Goal: Information Seeking & Learning: Learn about a topic

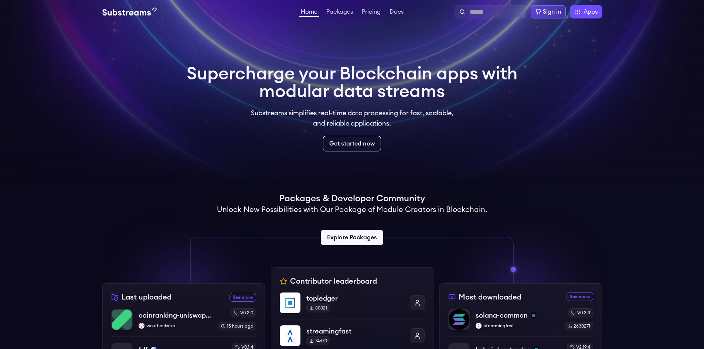
click at [551, 10] on div "Sign in" at bounding box center [552, 11] width 18 height 9
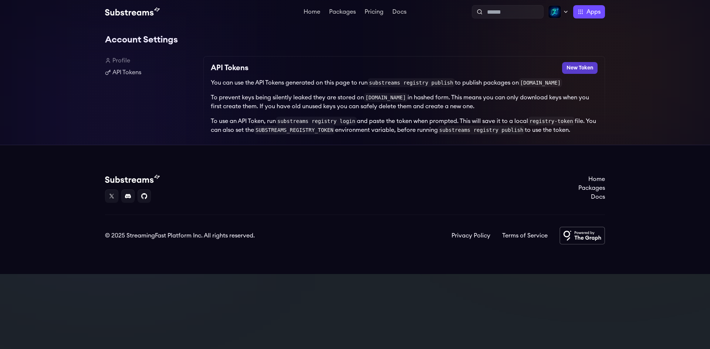
click at [575, 70] on button "New Token" at bounding box center [579, 68] width 35 height 12
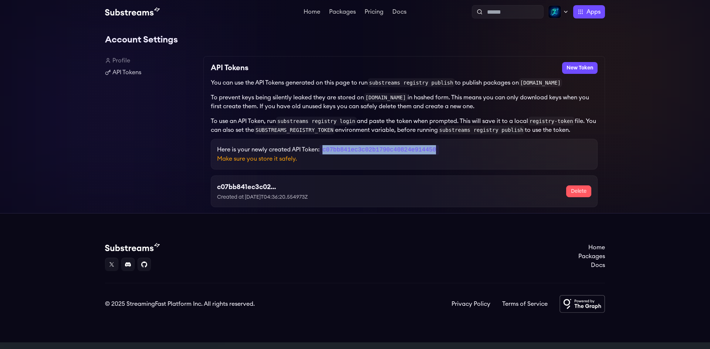
drag, startPoint x: 451, startPoint y: 152, endPoint x: 325, endPoint y: 150, distance: 125.7
click at [325, 150] on p "Here is your newly created API Token: c07bb841ec3c02b1790c40824e914450" at bounding box center [404, 149] width 374 height 9
copy code "c07bb841ec3c02b1790c40824e914450"
click at [400, 5] on div "Home Packages Pricing Docs Home Packages Pricing Docs Profile Publish Settings …" at bounding box center [355, 12] width 710 height 24
click at [403, 10] on link "Docs" at bounding box center [399, 12] width 17 height 7
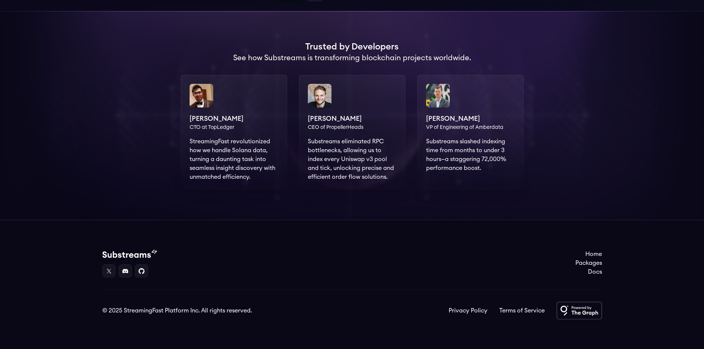
scroll to position [139, 0]
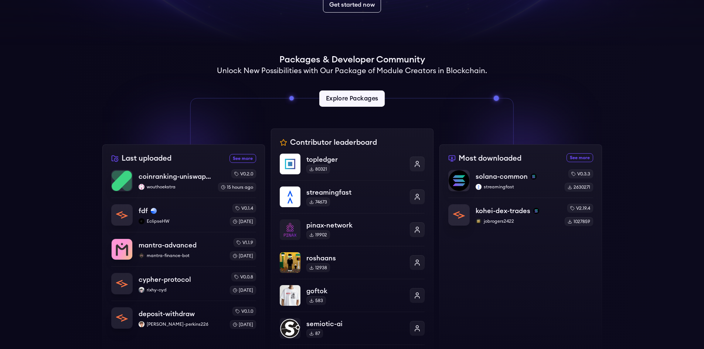
click at [356, 99] on link "Explore Packages" at bounding box center [351, 99] width 65 height 16
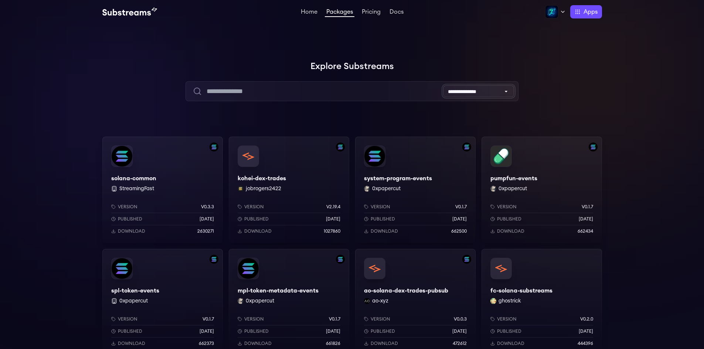
click at [506, 89] on select "**********" at bounding box center [478, 91] width 71 height 12
click at [503, 59] on div at bounding box center [593, 74] width 222 height 222
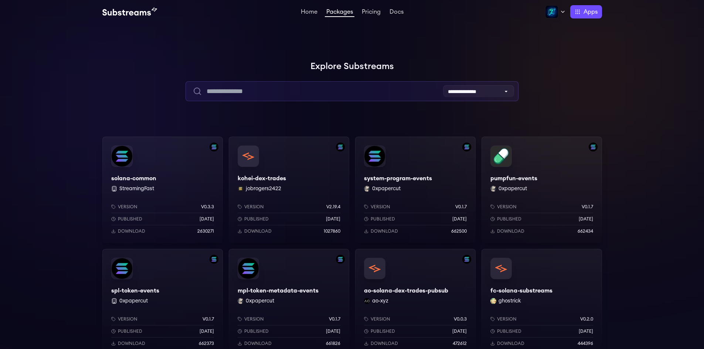
click at [273, 89] on input "text" at bounding box center [352, 91] width 333 height 20
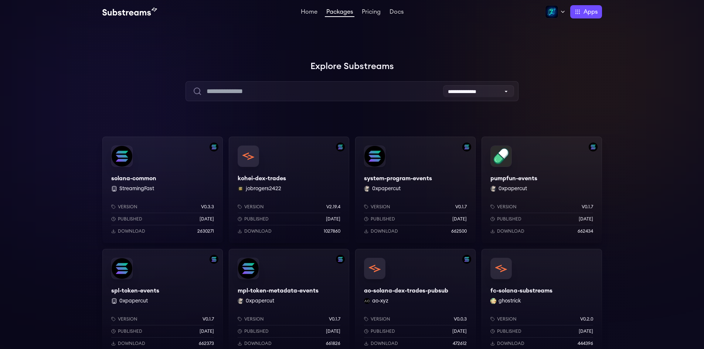
click at [644, 83] on div at bounding box center [593, 74] width 222 height 222
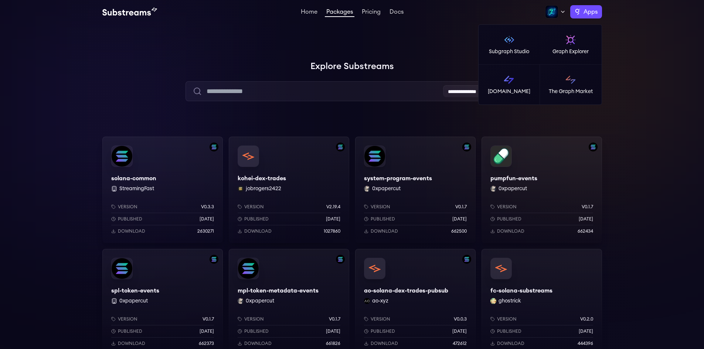
click at [589, 9] on span "Apps" at bounding box center [591, 11] width 14 height 9
click at [508, 39] on img at bounding box center [509, 40] width 12 height 12
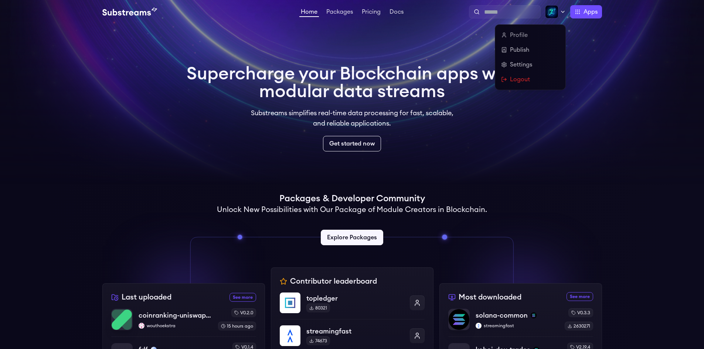
click at [562, 11] on icon at bounding box center [563, 12] width 6 height 6
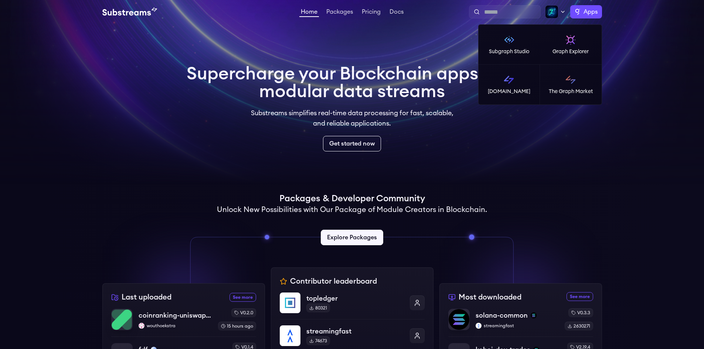
click at [575, 13] on label "Apps" at bounding box center [586, 11] width 32 height 13
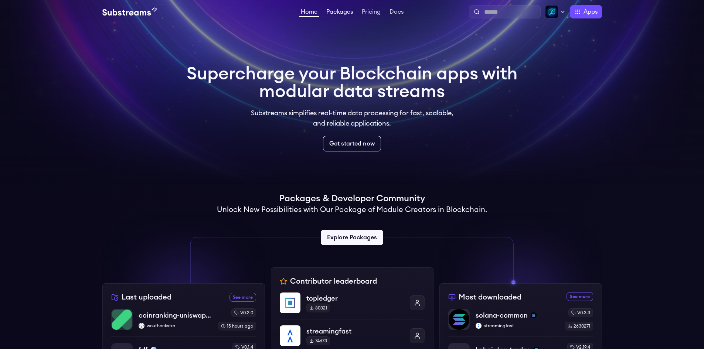
click at [336, 13] on link "Packages" at bounding box center [340, 12] width 30 height 7
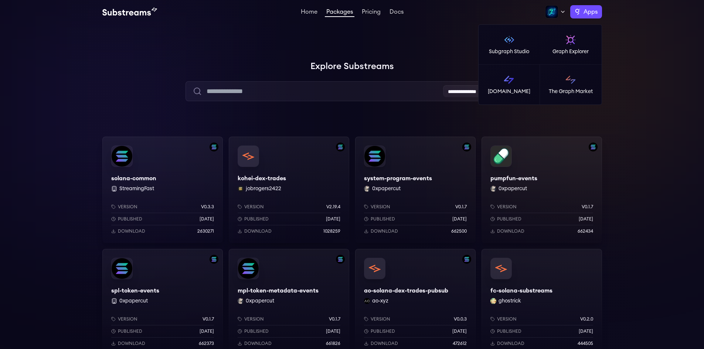
click at [579, 14] on label "Apps" at bounding box center [586, 11] width 32 height 13
click at [505, 80] on img at bounding box center [509, 80] width 12 height 12
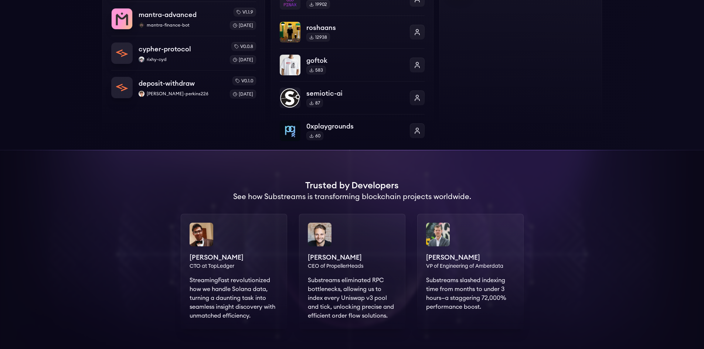
scroll to position [185, 0]
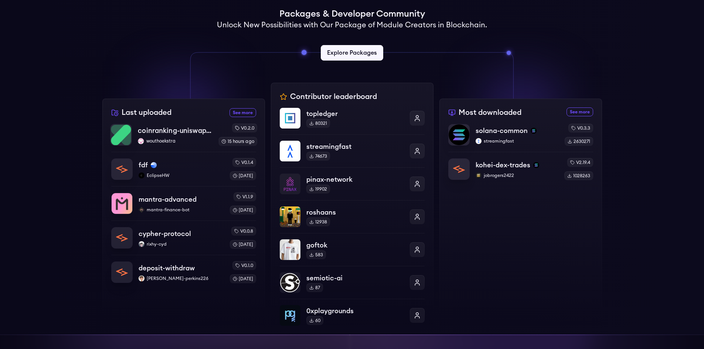
click at [190, 130] on p "coinranking-uniswap-v3-forks" at bounding box center [175, 131] width 75 height 10
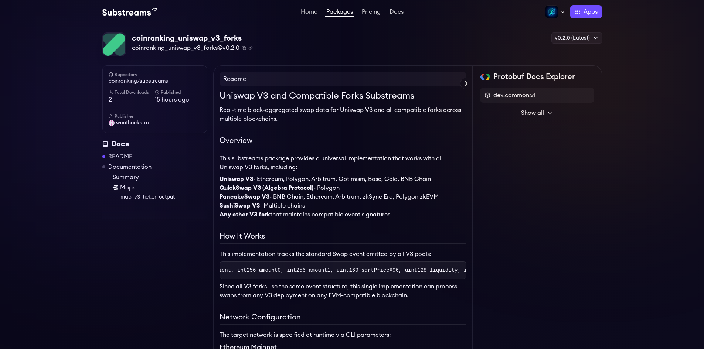
click at [545, 116] on button "Show all" at bounding box center [537, 113] width 114 height 15
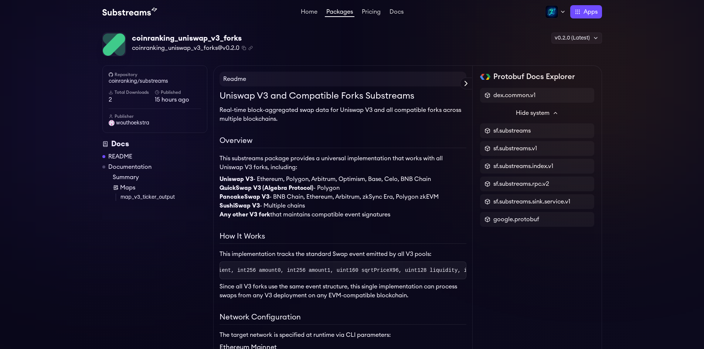
click at [122, 157] on link "README" at bounding box center [120, 156] width 24 height 9
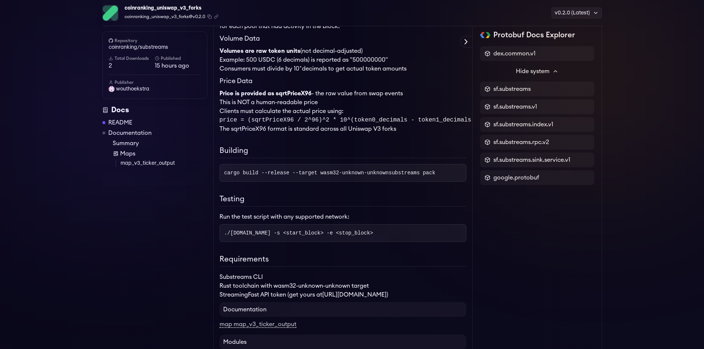
scroll to position [990, 0]
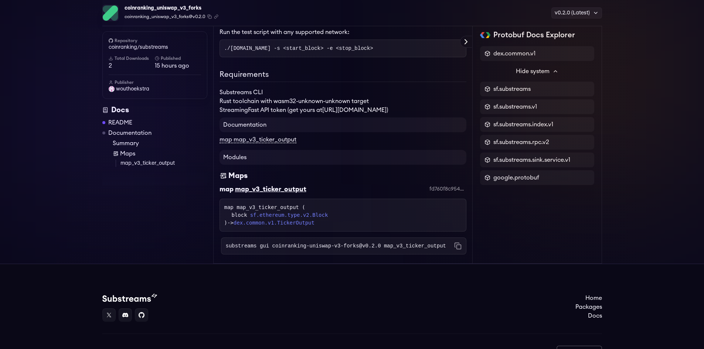
click at [282, 143] on link "map map_v3_ticker_output" at bounding box center [258, 140] width 77 height 7
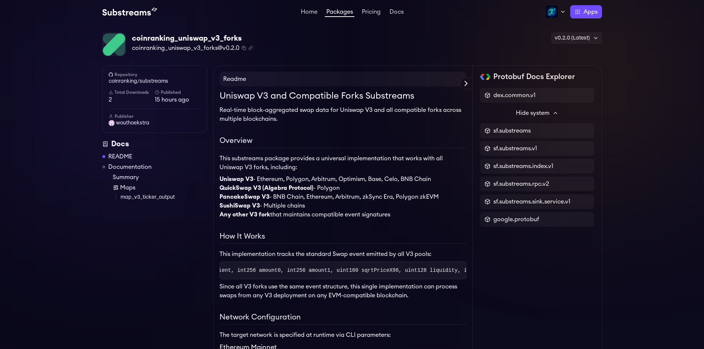
click at [136, 11] on img at bounding box center [129, 11] width 55 height 9
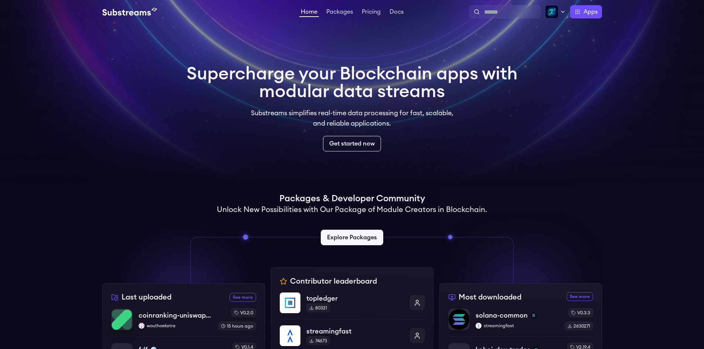
click at [500, 6] on div at bounding box center [505, 11] width 72 height 13
click at [494, 10] on input "text" at bounding box center [510, 12] width 53 height 9
type input "*******"
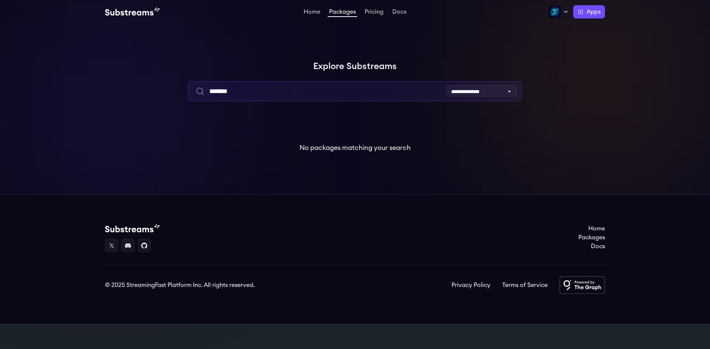
drag, startPoint x: 282, startPoint y: 91, endPoint x: 81, endPoint y: 83, distance: 201.3
click at [76, 87] on div "**********" at bounding box center [355, 109] width 710 height 100
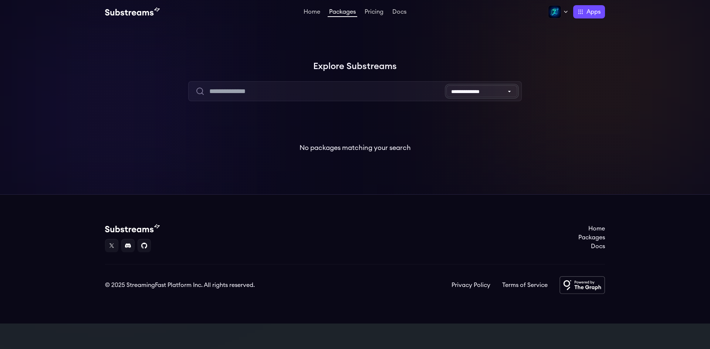
click at [491, 94] on select "**********" at bounding box center [481, 91] width 71 height 12
click at [307, 17] on div "Home Packages Pricing Docs Home Packages Pricing Docs Profile Publish Settings …" at bounding box center [355, 11] width 500 height 13
click at [313, 13] on link "Home" at bounding box center [312, 12] width 20 height 7
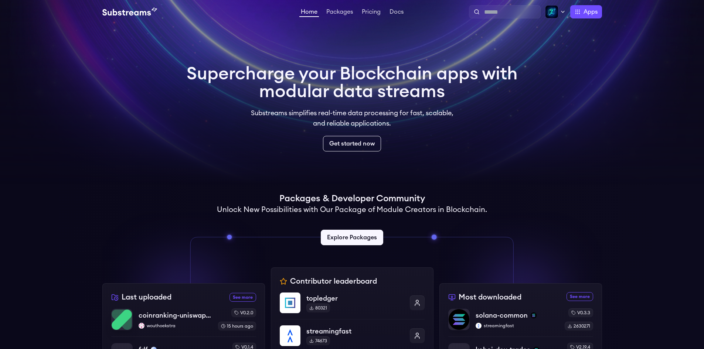
scroll to position [185, 0]
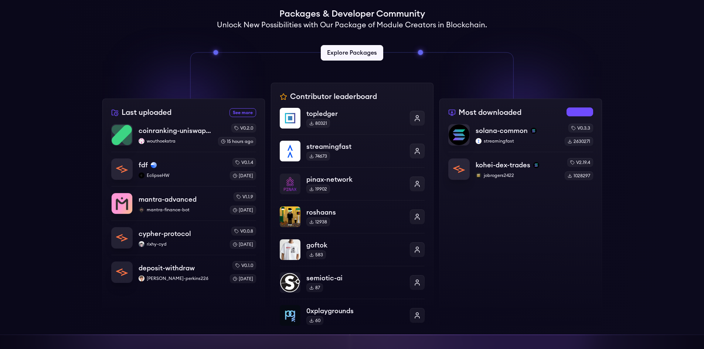
click at [581, 108] on link "See more most downloaded packages" at bounding box center [580, 112] width 27 height 9
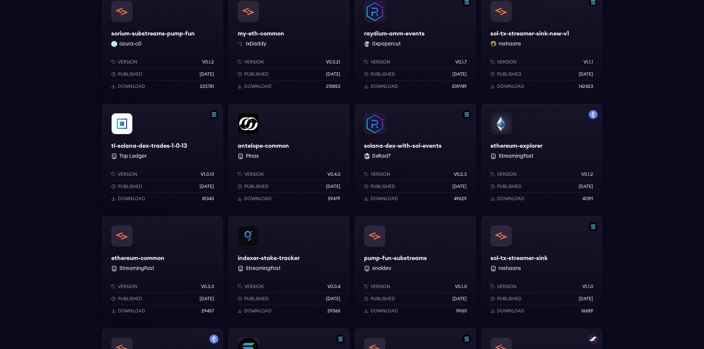
scroll to position [555, 0]
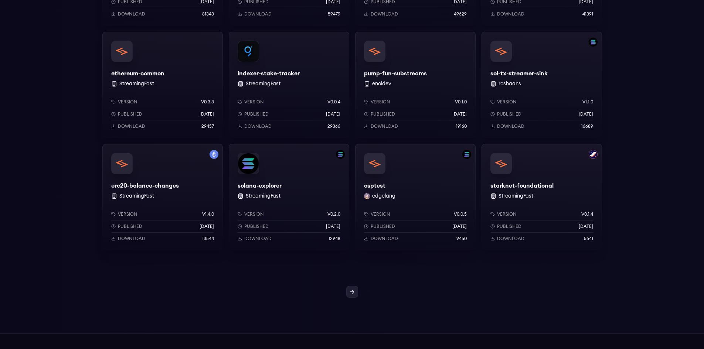
click at [352, 292] on icon at bounding box center [351, 292] width 3 height 0
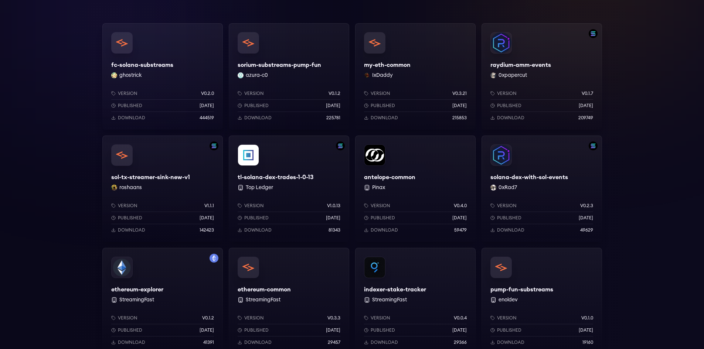
scroll to position [298, 0]
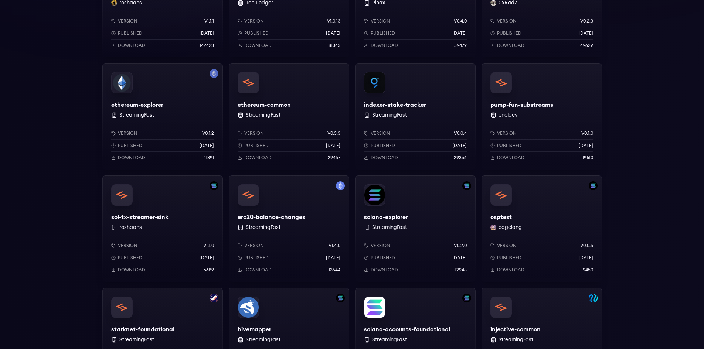
click at [217, 71] on img "button" at bounding box center [214, 73] width 9 height 9
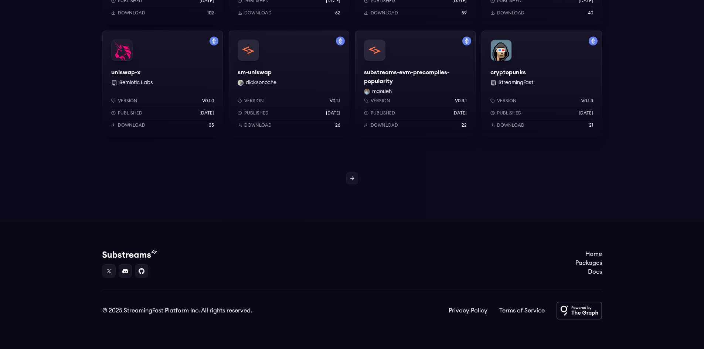
scroll to position [483, 0]
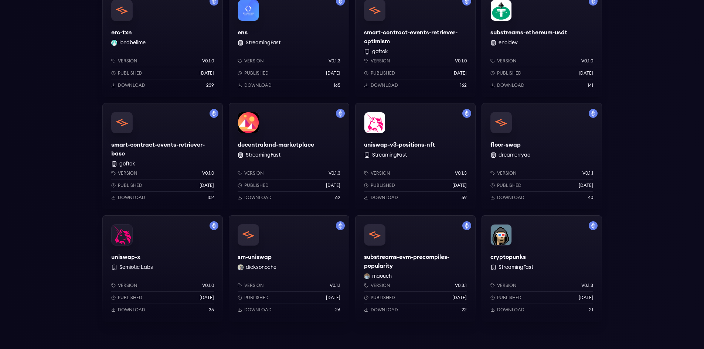
drag, startPoint x: 386, startPoint y: 66, endPoint x: 54, endPoint y: 116, distance: 335.6
click at [54, 116] on div "ethereum-explorer StreamingFast Version v0.1.2 Published [DATE] Download 41391 …" at bounding box center [352, 12] width 704 height 716
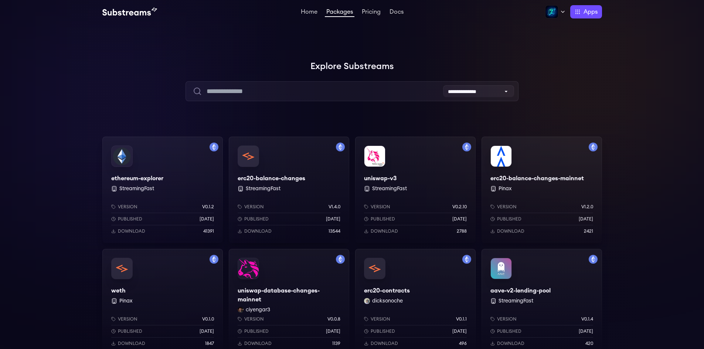
scroll to position [185, 0]
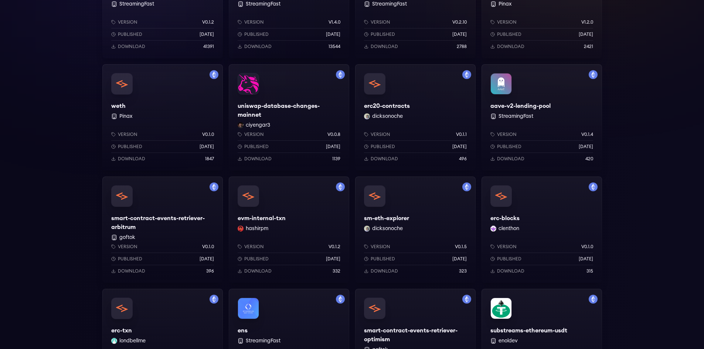
click at [262, 158] on p "Download" at bounding box center [257, 159] width 27 height 6
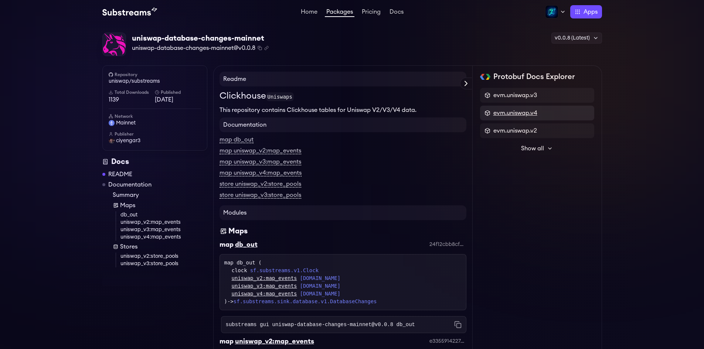
click at [519, 113] on span "evm.uniswap.v4" at bounding box center [516, 113] width 44 height 9
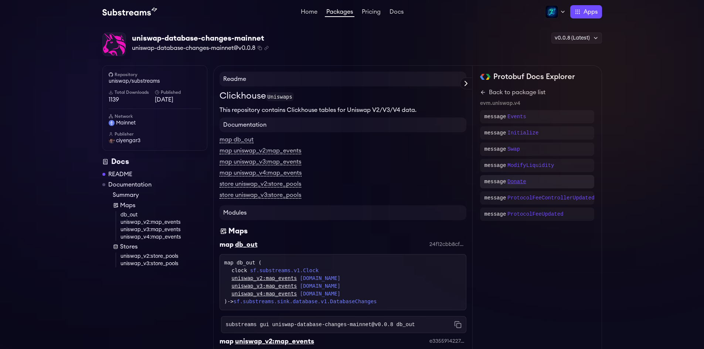
click at [518, 183] on p "Donate" at bounding box center [517, 181] width 18 height 7
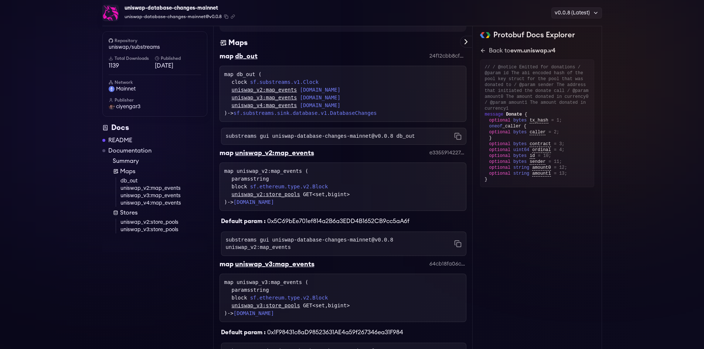
scroll to position [6, 0]
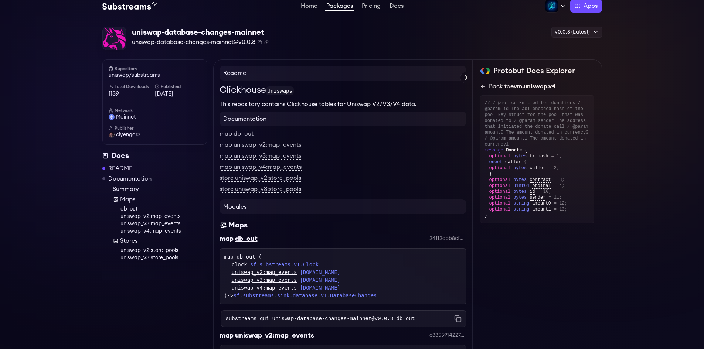
click at [485, 87] on icon at bounding box center [482, 87] width 3 height 0
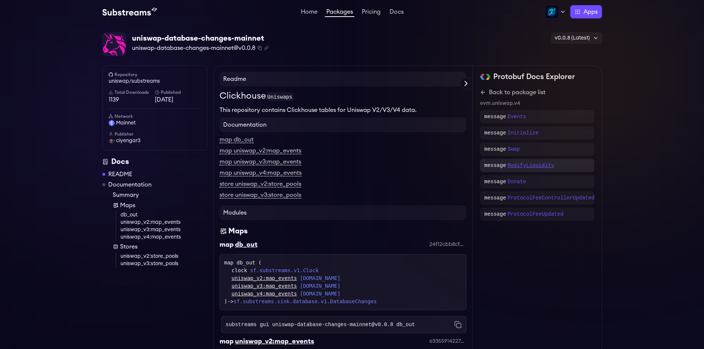
click at [540, 166] on p "ModifyLiquidity" at bounding box center [531, 165] width 47 height 7
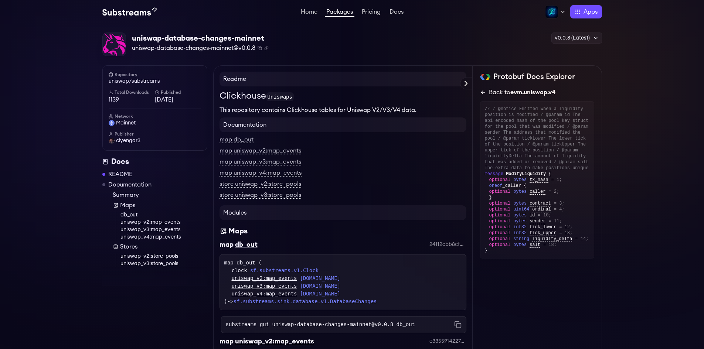
click at [480, 92] on icon at bounding box center [483, 92] width 6 height 6
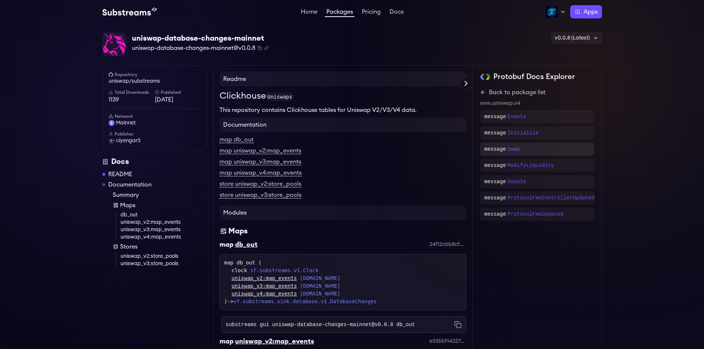
click at [497, 149] on p "message" at bounding box center [496, 149] width 22 height 7
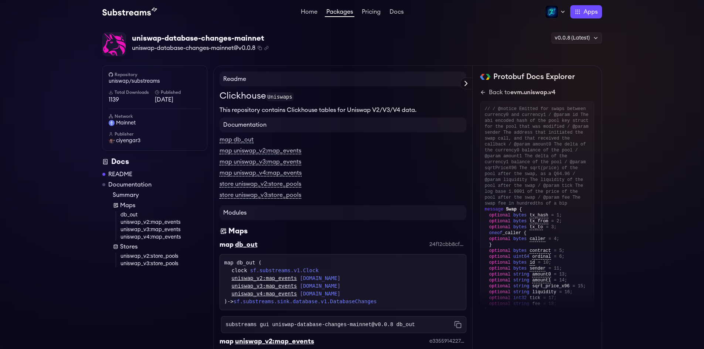
scroll to position [27, 0]
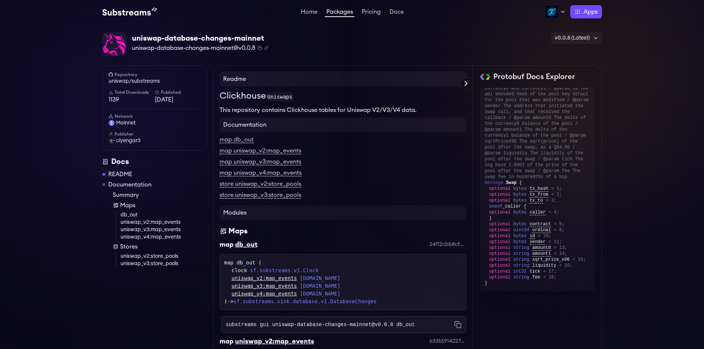
click at [468, 83] on icon at bounding box center [466, 83] width 9 height 9
click at [161, 237] on link "uniswap_v4:map_events" at bounding box center [164, 237] width 87 height 7
click at [0, 0] on div "Protobuf Docs Explorer" at bounding box center [0, 0] width 0 height 0
click at [465, 80] on icon at bounding box center [466, 83] width 9 height 9
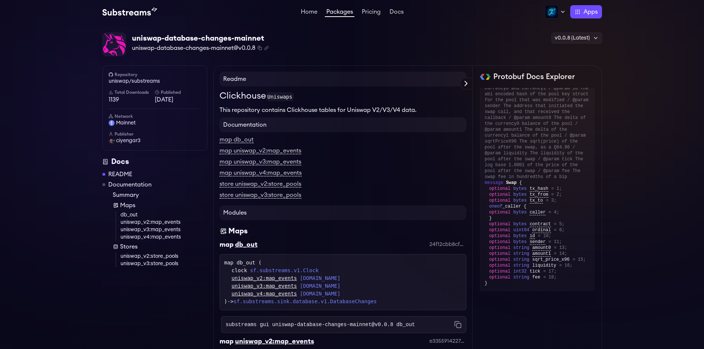
click at [0, 0] on div "Protobuf Docs Explorer" at bounding box center [0, 0] width 0 height 0
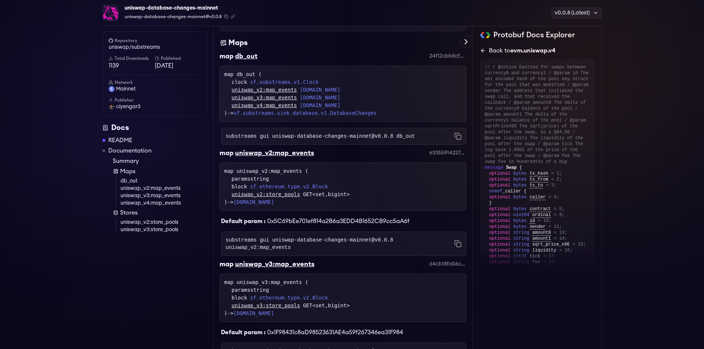
click at [483, 51] on icon at bounding box center [483, 51] width 6 height 6
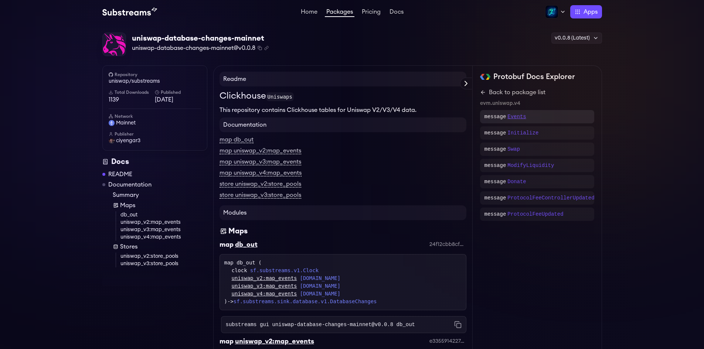
click at [516, 119] on p "Events" at bounding box center [517, 116] width 18 height 7
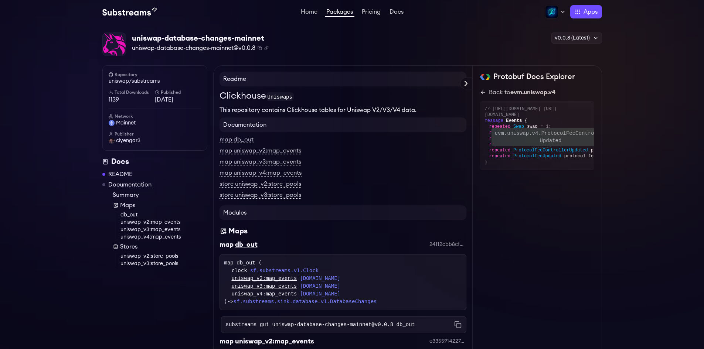
click at [543, 153] on span "ProtocolFeeControllerUpdated" at bounding box center [550, 151] width 75 height 6
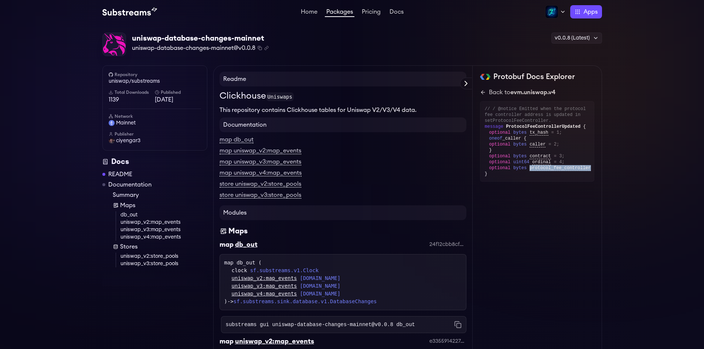
click at [543, 169] on span "protocol_fee_controller" at bounding box center [560, 169] width 61 height 6
click at [234, 139] on link "map db_out" at bounding box center [237, 140] width 34 height 7
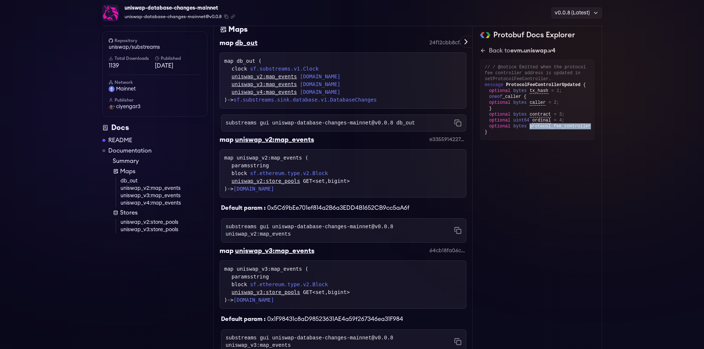
scroll to position [210, 0]
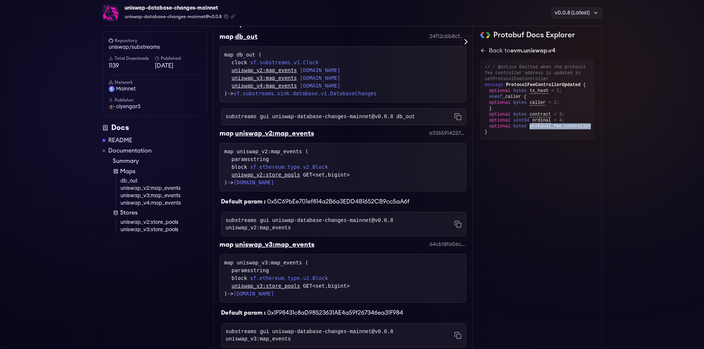
click at [266, 84] on link "uniswap_v4:map_events" at bounding box center [264, 86] width 65 height 8
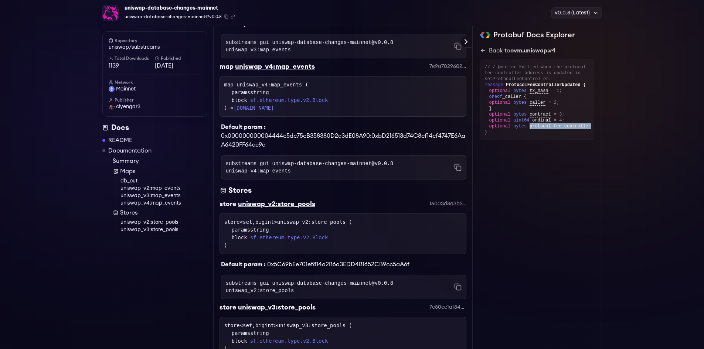
scroll to position [517, 0]
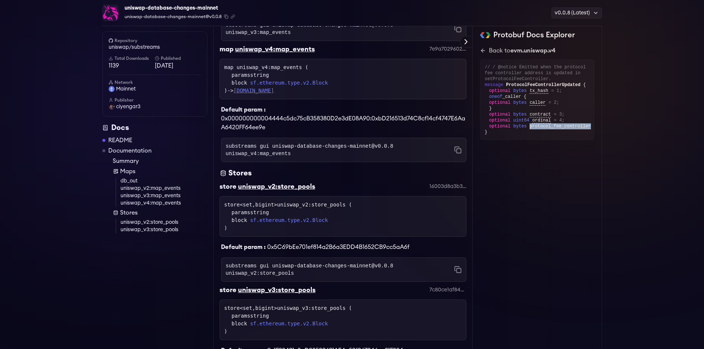
click at [272, 88] on link "[DOMAIN_NAME]" at bounding box center [254, 91] width 41 height 6
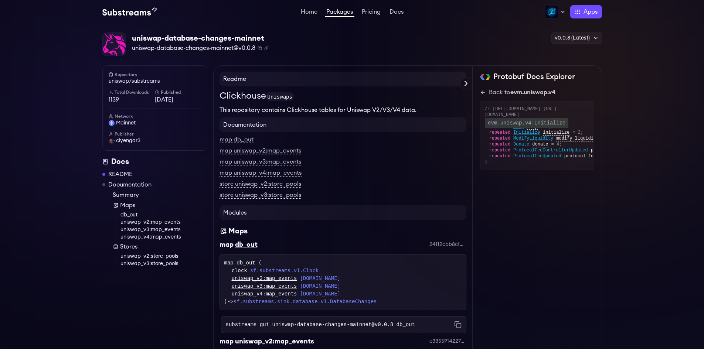
click at [519, 136] on span "Initialize" at bounding box center [526, 133] width 27 height 6
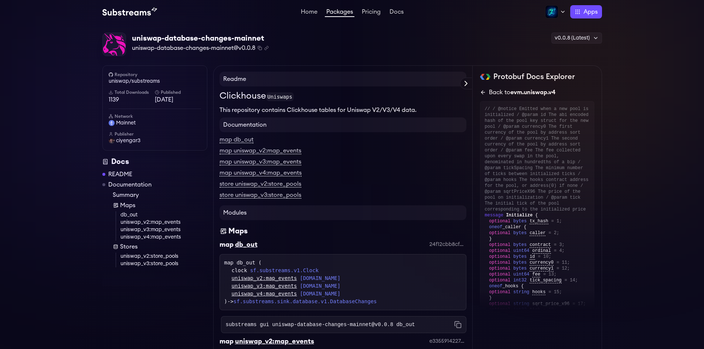
click at [483, 92] on icon at bounding box center [483, 92] width 6 height 6
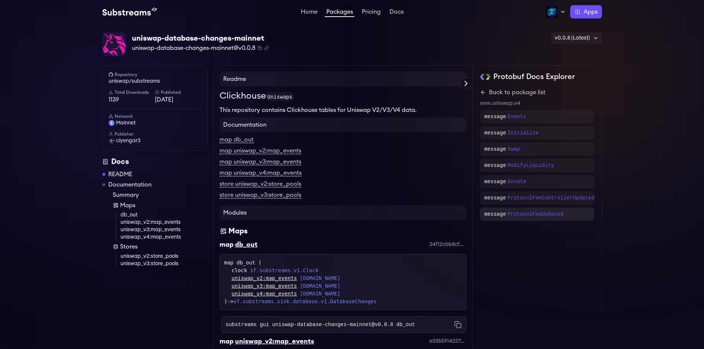
click at [495, 214] on p "message" at bounding box center [496, 214] width 22 height 7
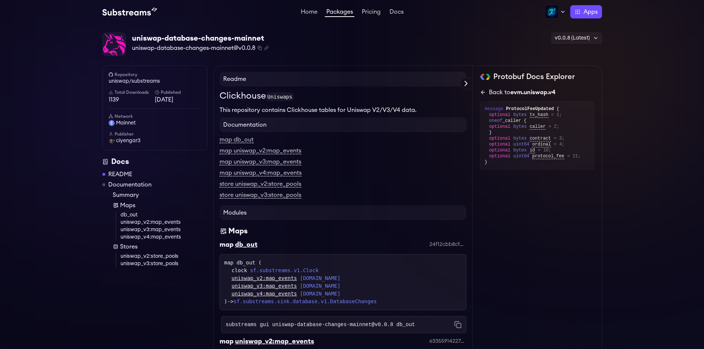
click at [480, 95] on icon at bounding box center [483, 92] width 6 height 6
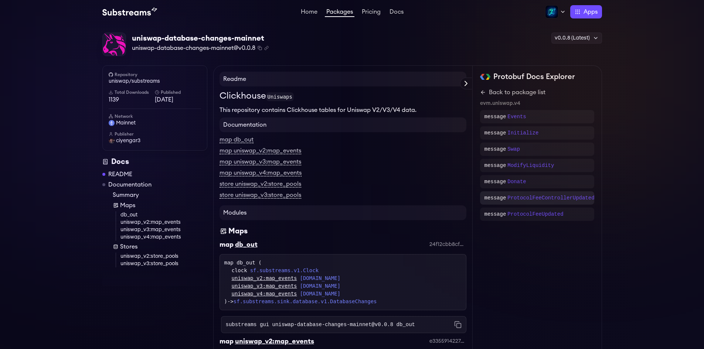
click at [494, 201] on p "message" at bounding box center [496, 197] width 22 height 7
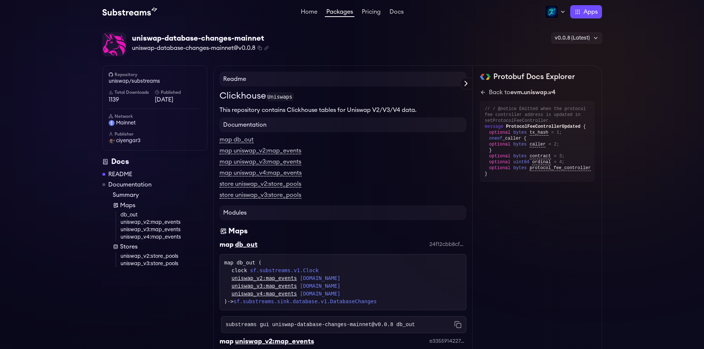
scroll to position [0, 4]
click at [486, 93] on link "Back to evm.uniswap.v4" at bounding box center [537, 92] width 114 height 9
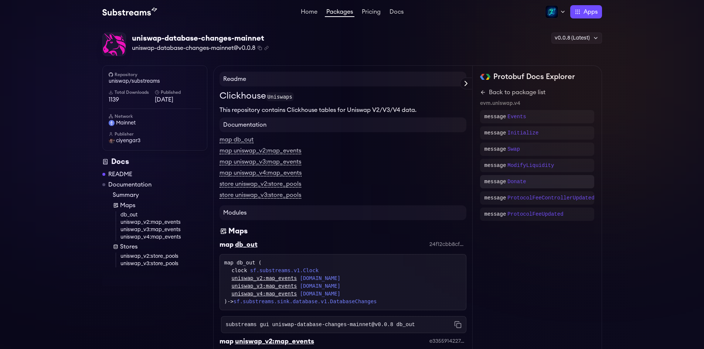
click at [495, 182] on p "message" at bounding box center [496, 181] width 22 height 7
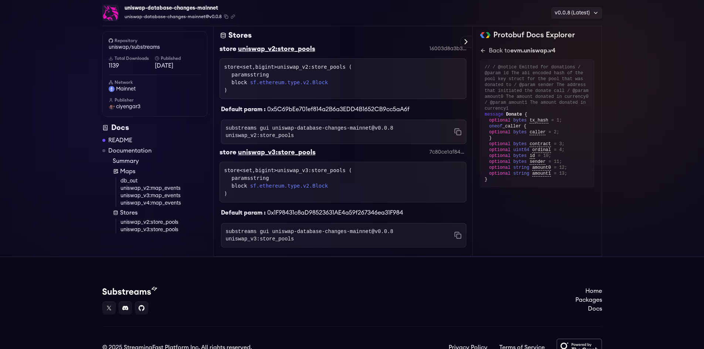
scroll to position [470, 0]
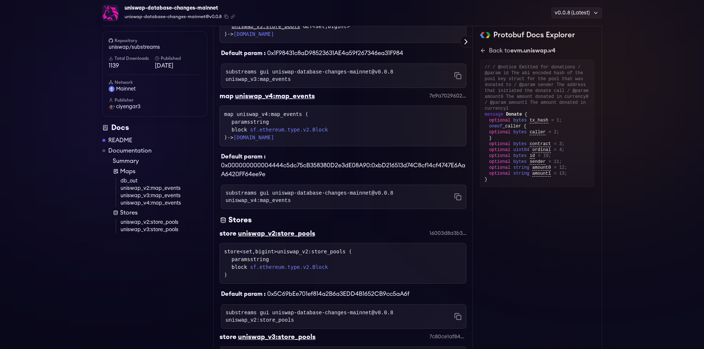
click at [159, 203] on link "uniswap_v4:map_events" at bounding box center [164, 203] width 87 height 7
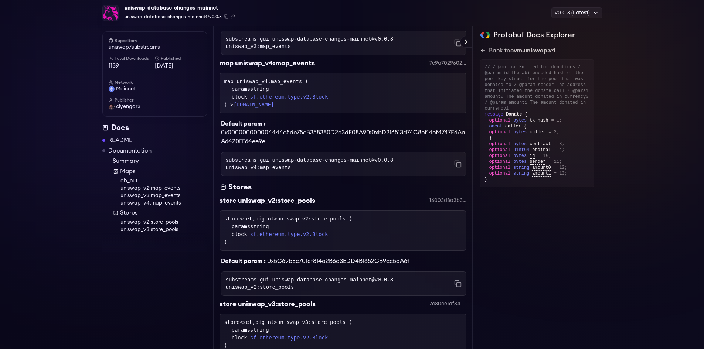
scroll to position [517, 0]
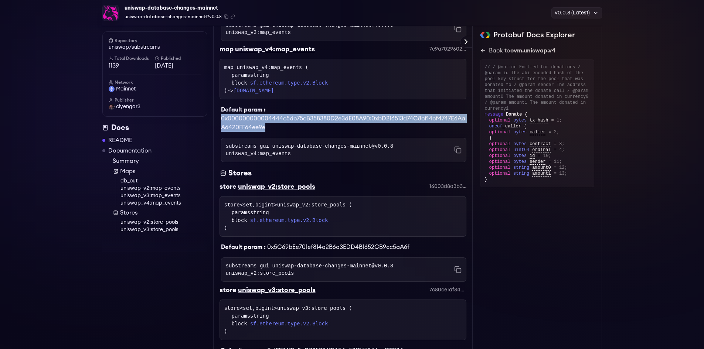
drag, startPoint x: 273, startPoint y: 115, endPoint x: 219, endPoint y: 101, distance: 55.9
copy span "0x000000000004444c5dc75cB358380D2e3dE08A90:0xbD216513d74C8cf14cf4747E6AaA6420FF…"
